Goal: Task Accomplishment & Management: Use online tool/utility

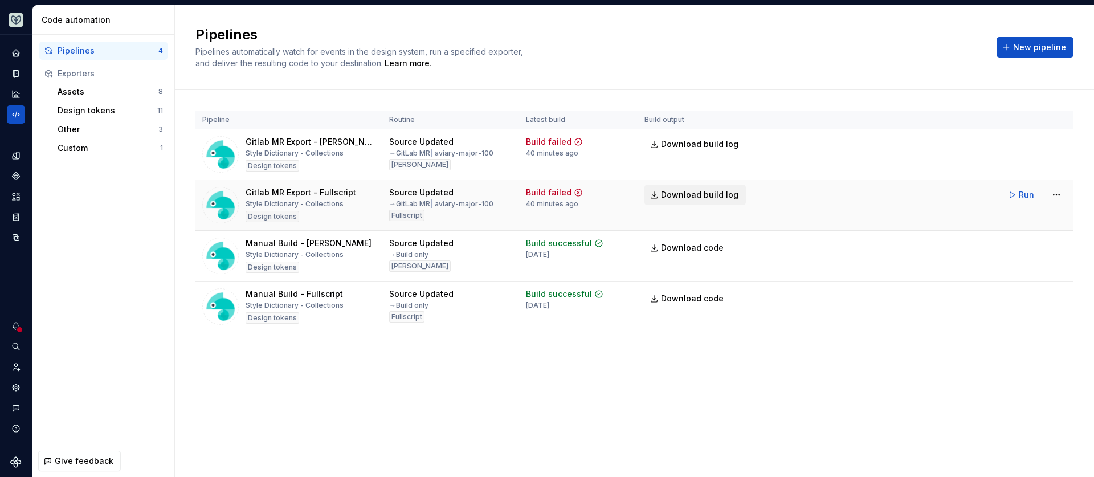
click at [678, 195] on span "Download build log" at bounding box center [699, 194] width 77 height 11
click at [1024, 195] on span "Run" at bounding box center [1025, 194] width 15 height 11
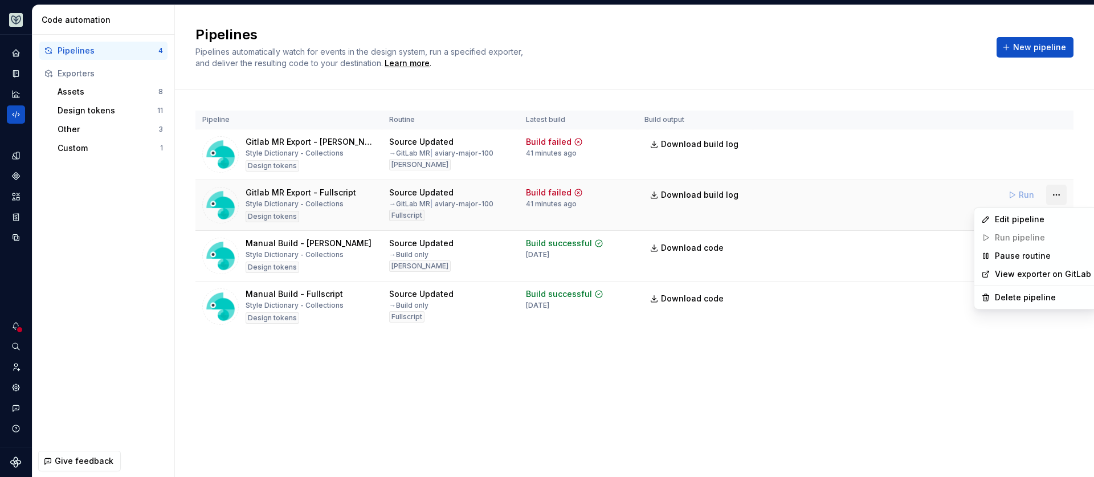
click at [1053, 194] on html "Aviary AL Dataset Fullscript Code automation Pipelines 4 Exporters Assets 8 Des…" at bounding box center [547, 238] width 1094 height 477
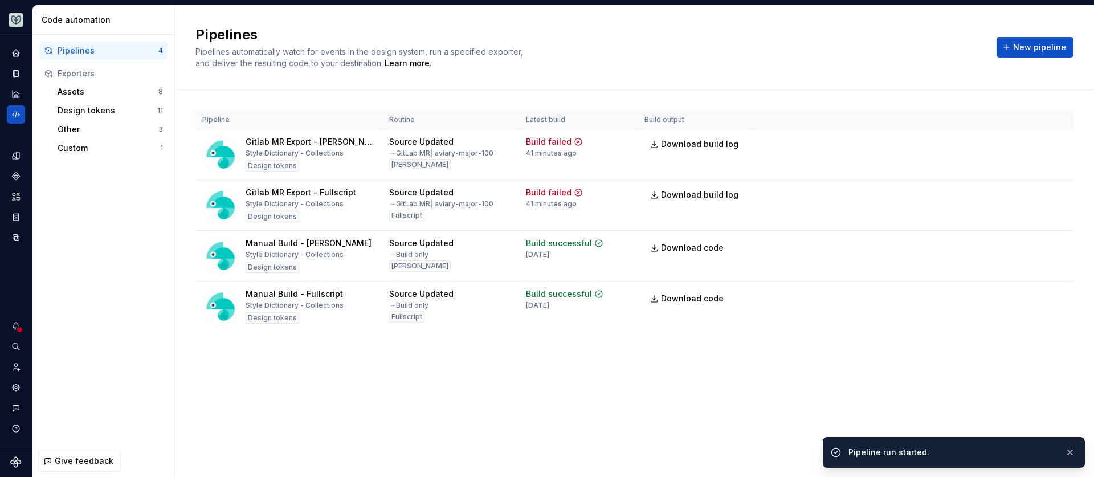
click at [931, 195] on html "Aviary AL Dataset Fullscript Code automation Pipelines 4 Exporters Assets 8 Des…" at bounding box center [547, 238] width 1094 height 477
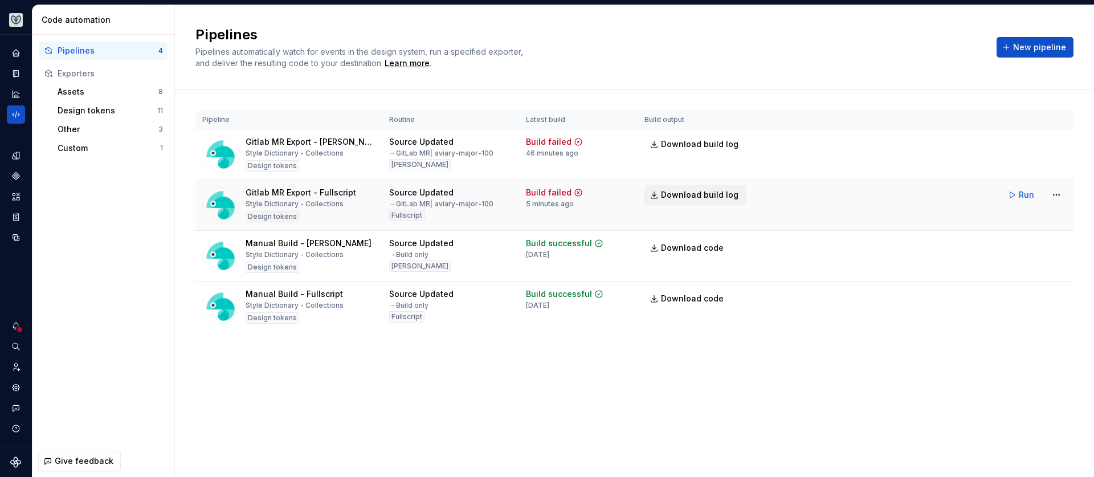
click at [650, 193] on button "Download build log" at bounding box center [694, 195] width 101 height 21
click at [1026, 194] on span "Run" at bounding box center [1025, 194] width 15 height 11
